Goal: Complete application form: Complete application form

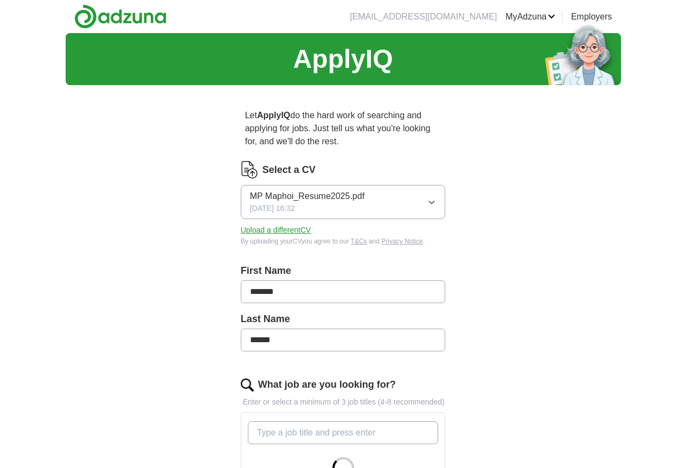
click at [264, 224] on button "Upload a different CV" at bounding box center [276, 229] width 70 height 11
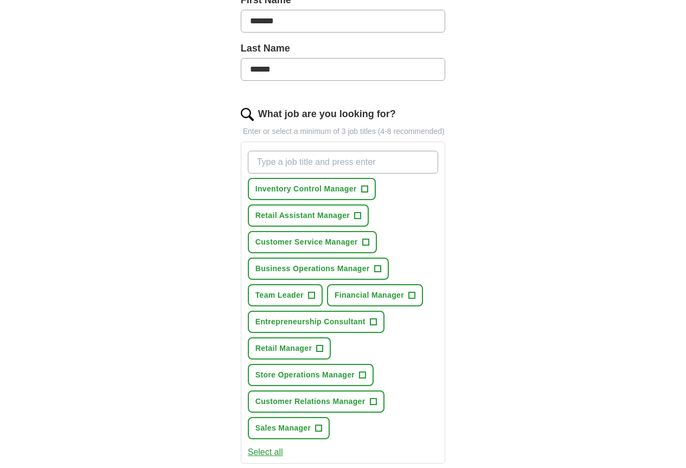
scroll to position [271, 0]
click at [355, 211] on span "+" at bounding box center [358, 215] width 7 height 9
click at [363, 150] on input "What job are you looking for?" at bounding box center [343, 161] width 191 height 23
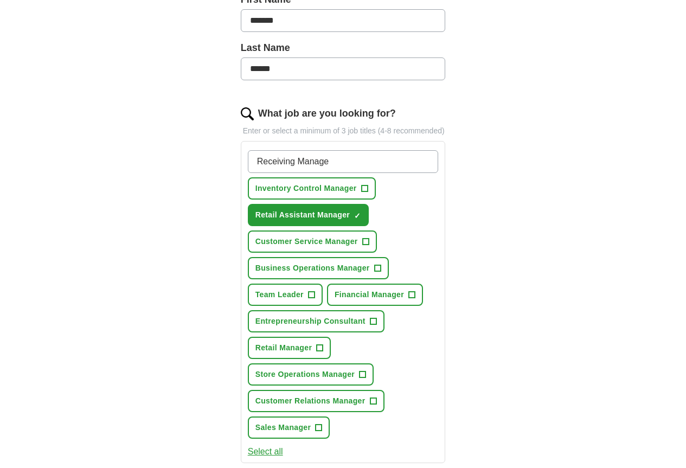
type input "Receiving Manager"
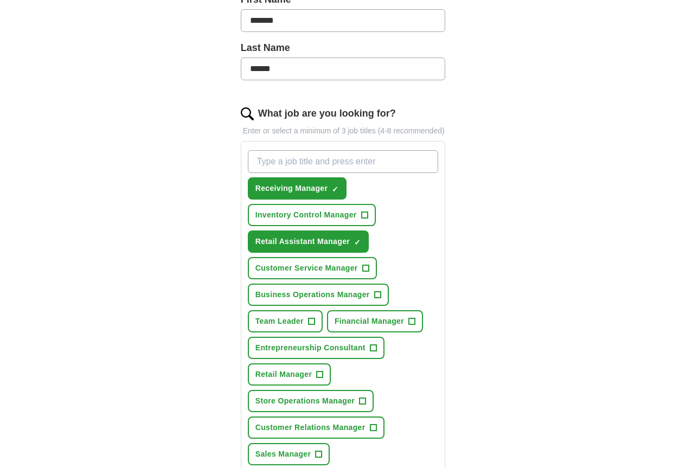
click at [248, 150] on input "What job are you looking for?" at bounding box center [343, 161] width 191 height 23
type input "Floor Manager"
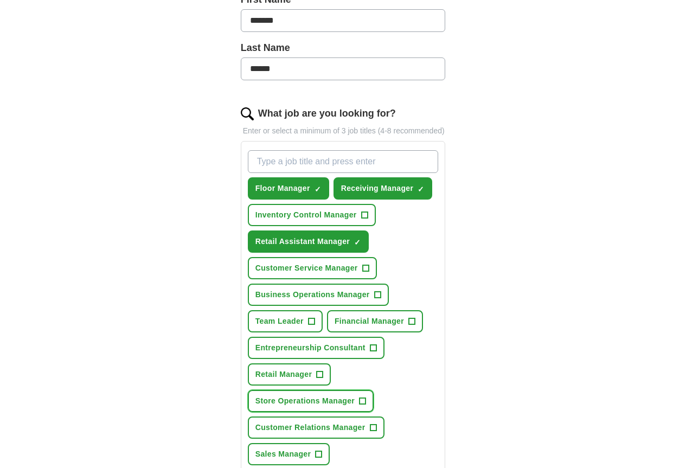
click at [366, 397] on span "+" at bounding box center [362, 401] width 7 height 9
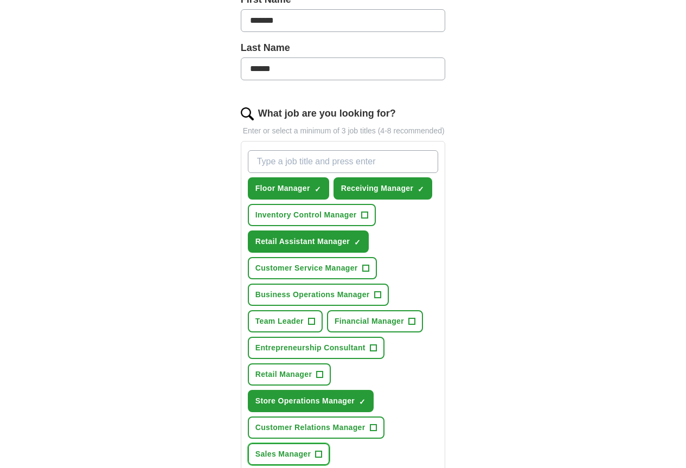
click at [322, 450] on span "+" at bounding box center [319, 454] width 7 height 9
click at [269, 150] on input "What job are you looking for?" at bounding box center [343, 161] width 191 height 23
type input "Trainee Manager"
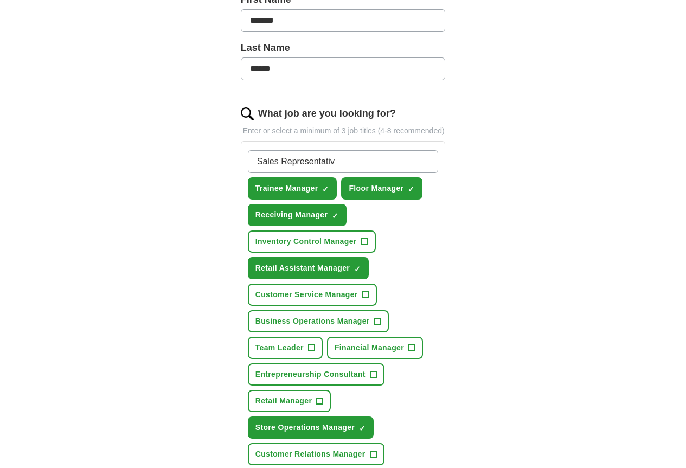
type input "Sales Representative"
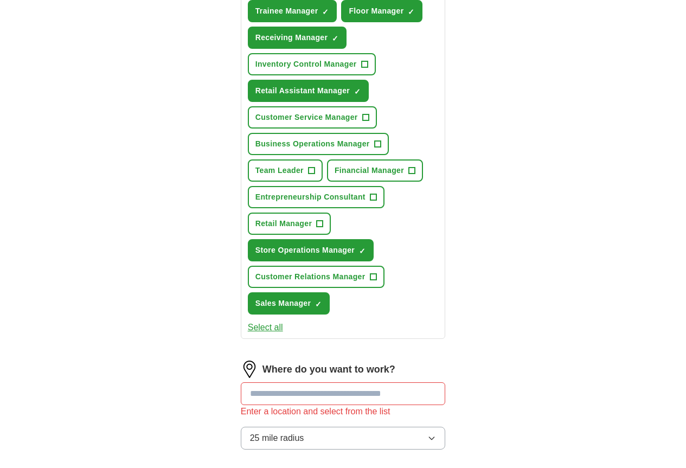
scroll to position [488, 0]
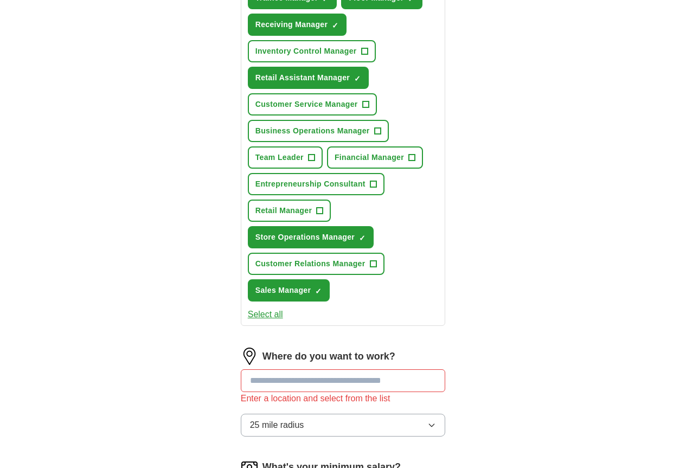
click at [262, 369] on input at bounding box center [343, 380] width 205 height 23
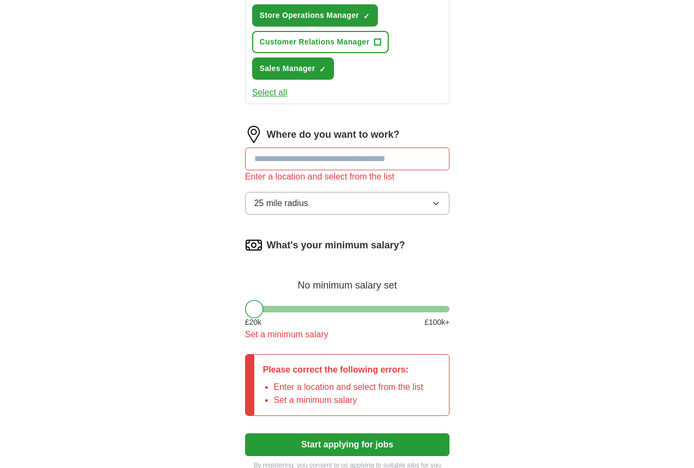
scroll to position [729, 0]
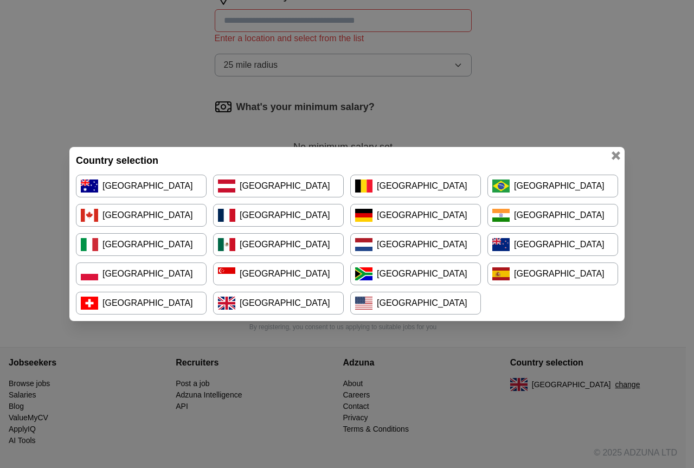
click at [406, 281] on link "[GEOGRAPHIC_DATA]" at bounding box center [415, 273] width 131 height 23
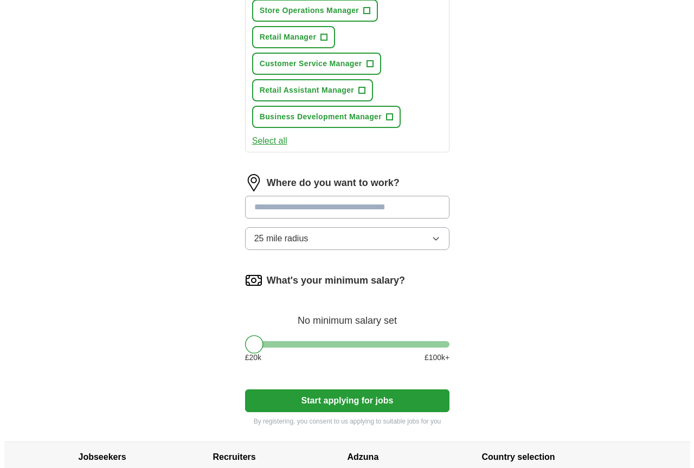
scroll to position [583, 0]
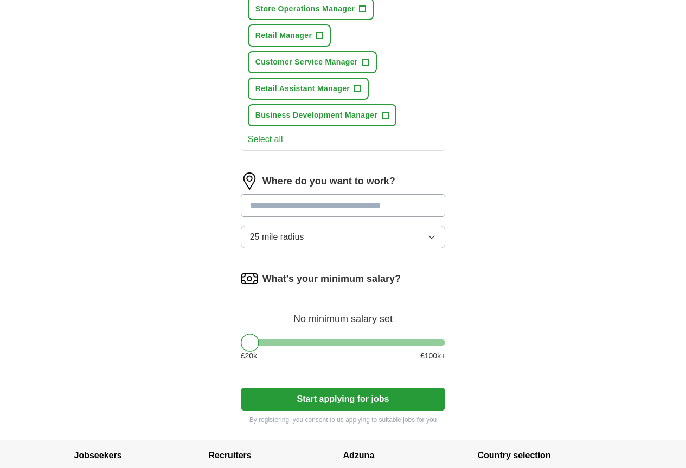
click at [607, 467] on button "change" at bounding box center [594, 477] width 25 height 11
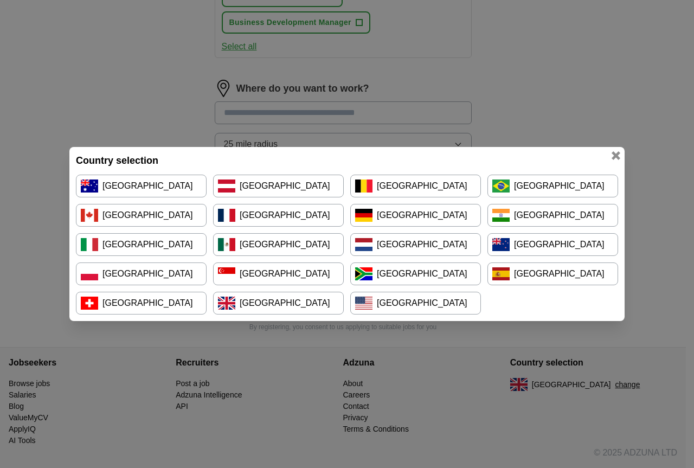
click at [401, 273] on link "[GEOGRAPHIC_DATA]" at bounding box center [415, 273] width 131 height 23
